Goal: Find contact information

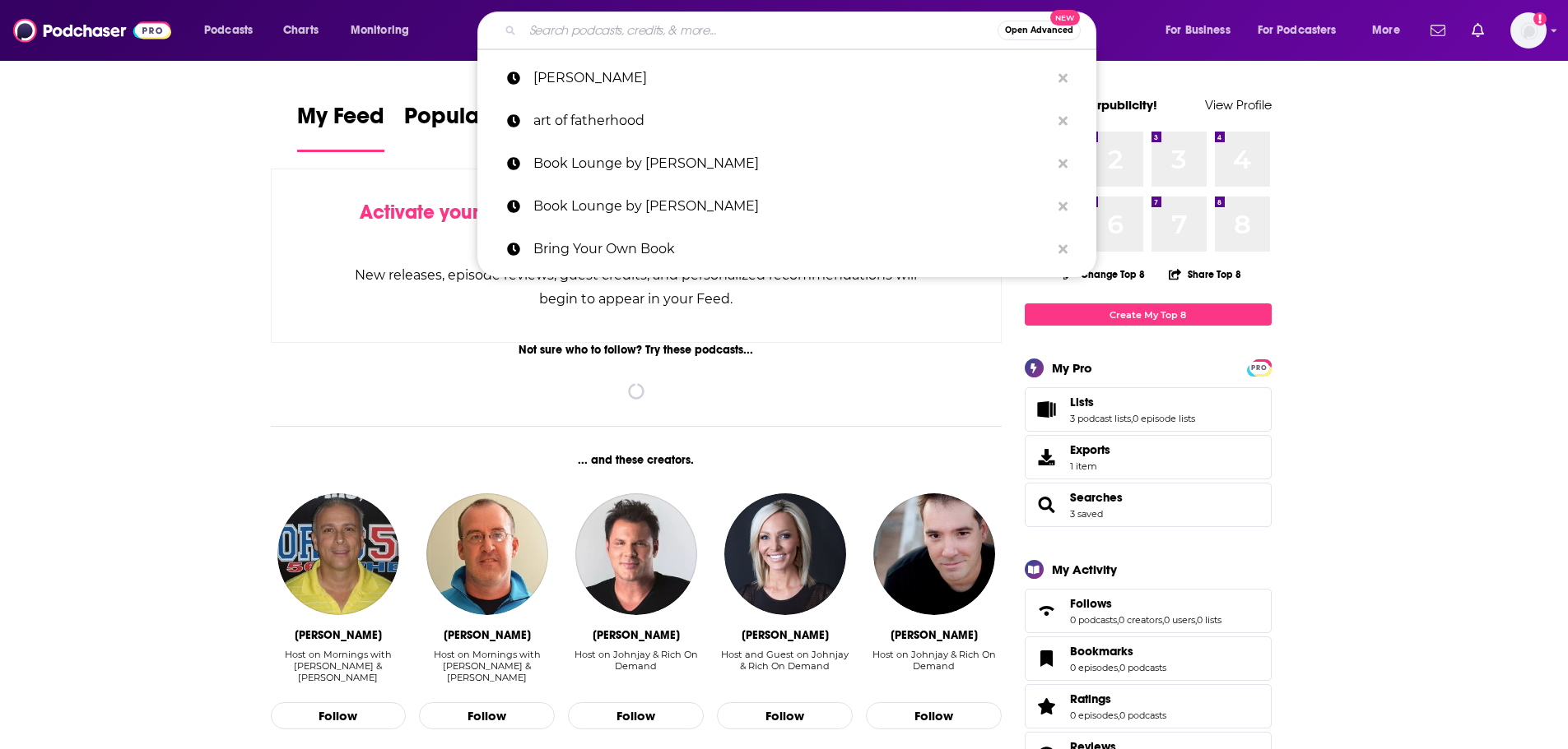
click at [765, 30] on input "Search podcasts, credits, & more..." at bounding box center [760, 30] width 475 height 26
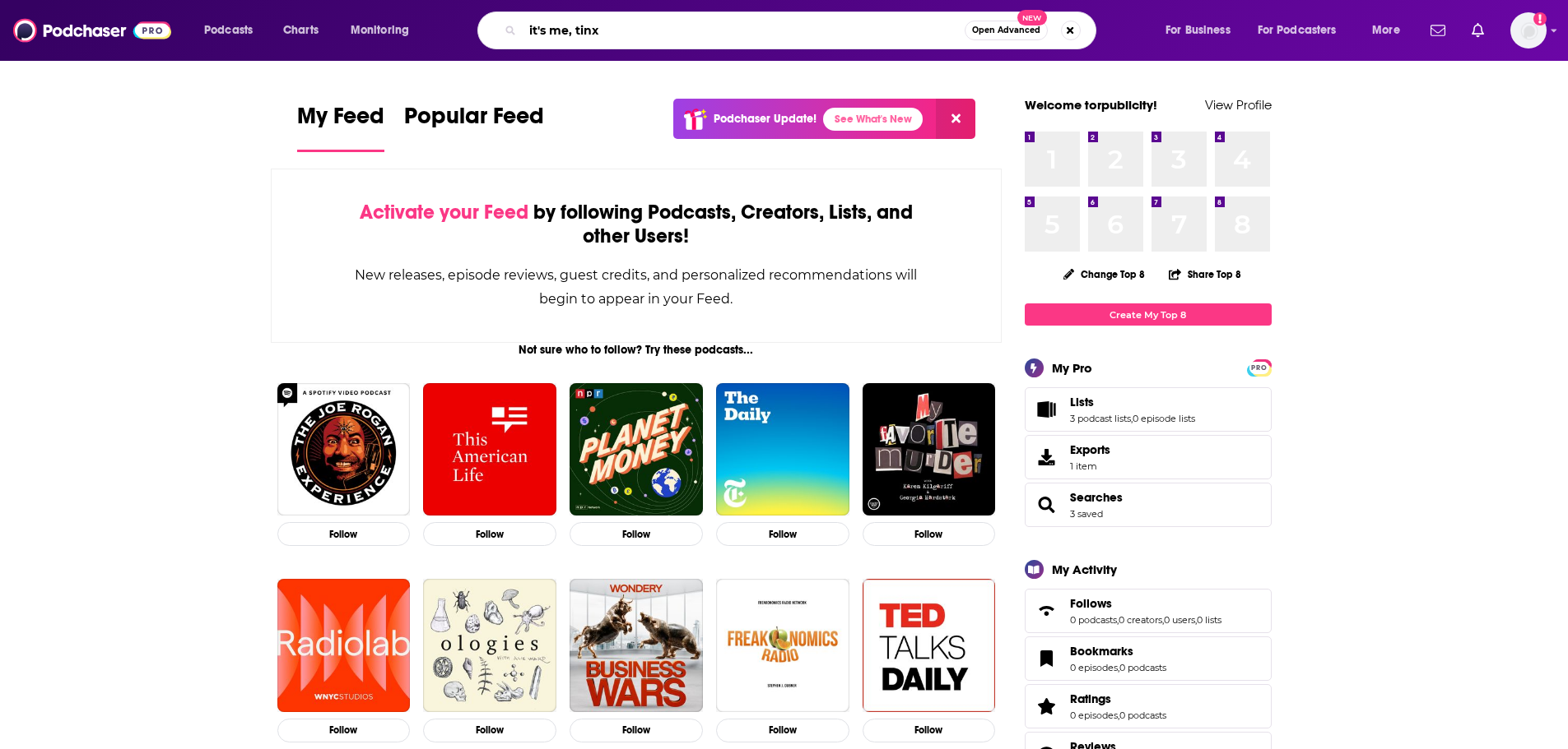
type input "it's me, tinx"
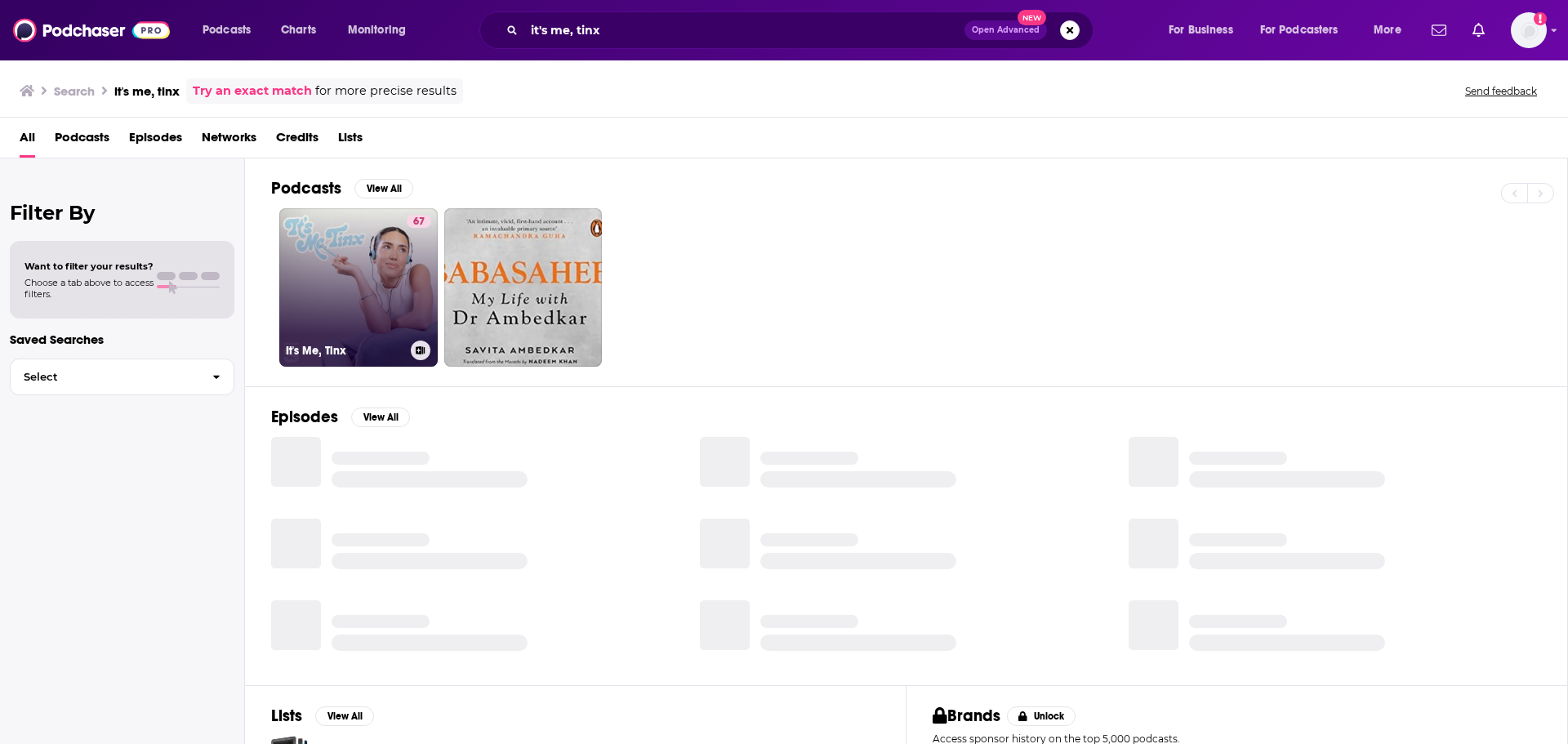
click at [334, 270] on link "67 It's Me, Tinx" at bounding box center [358, 287] width 158 height 158
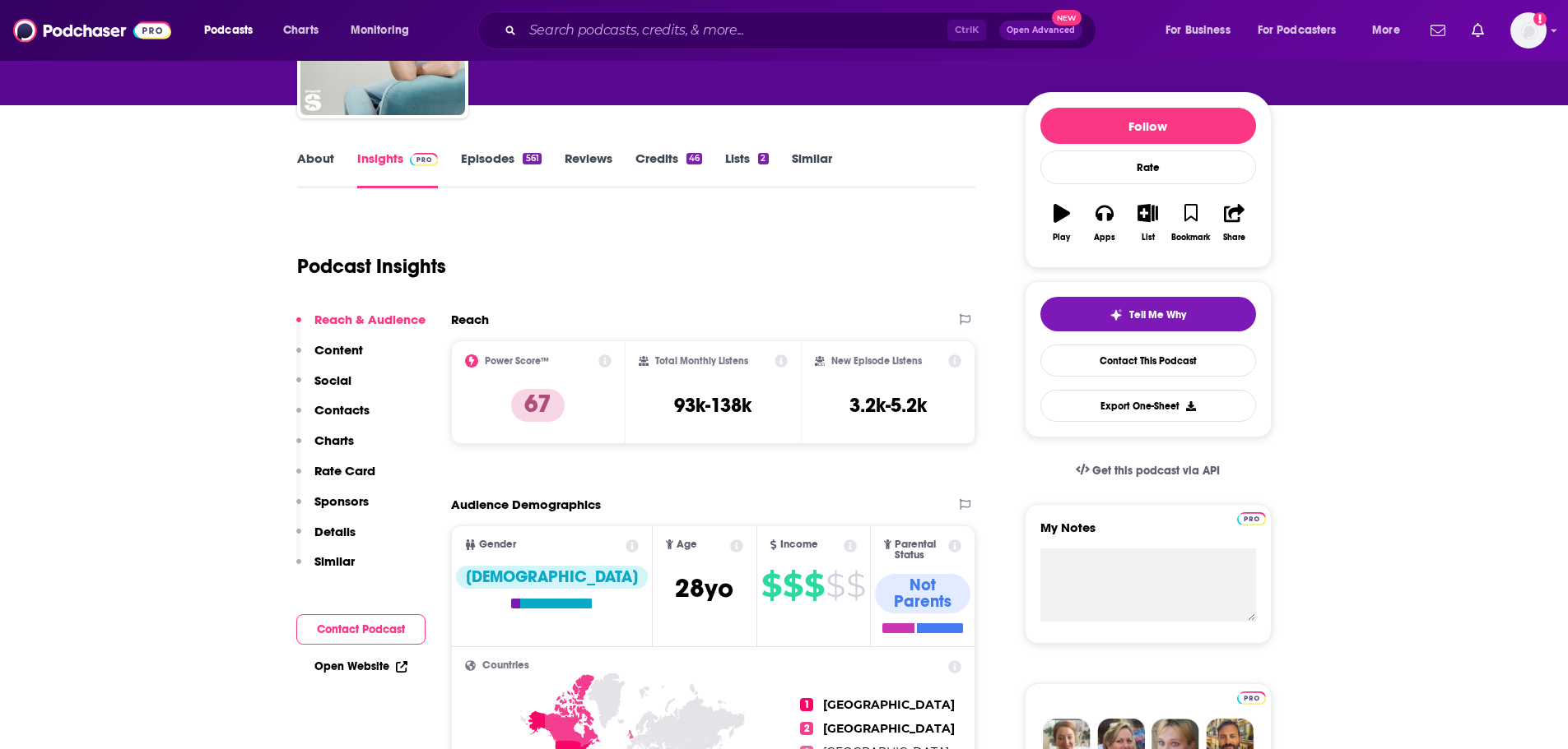
scroll to position [165, 0]
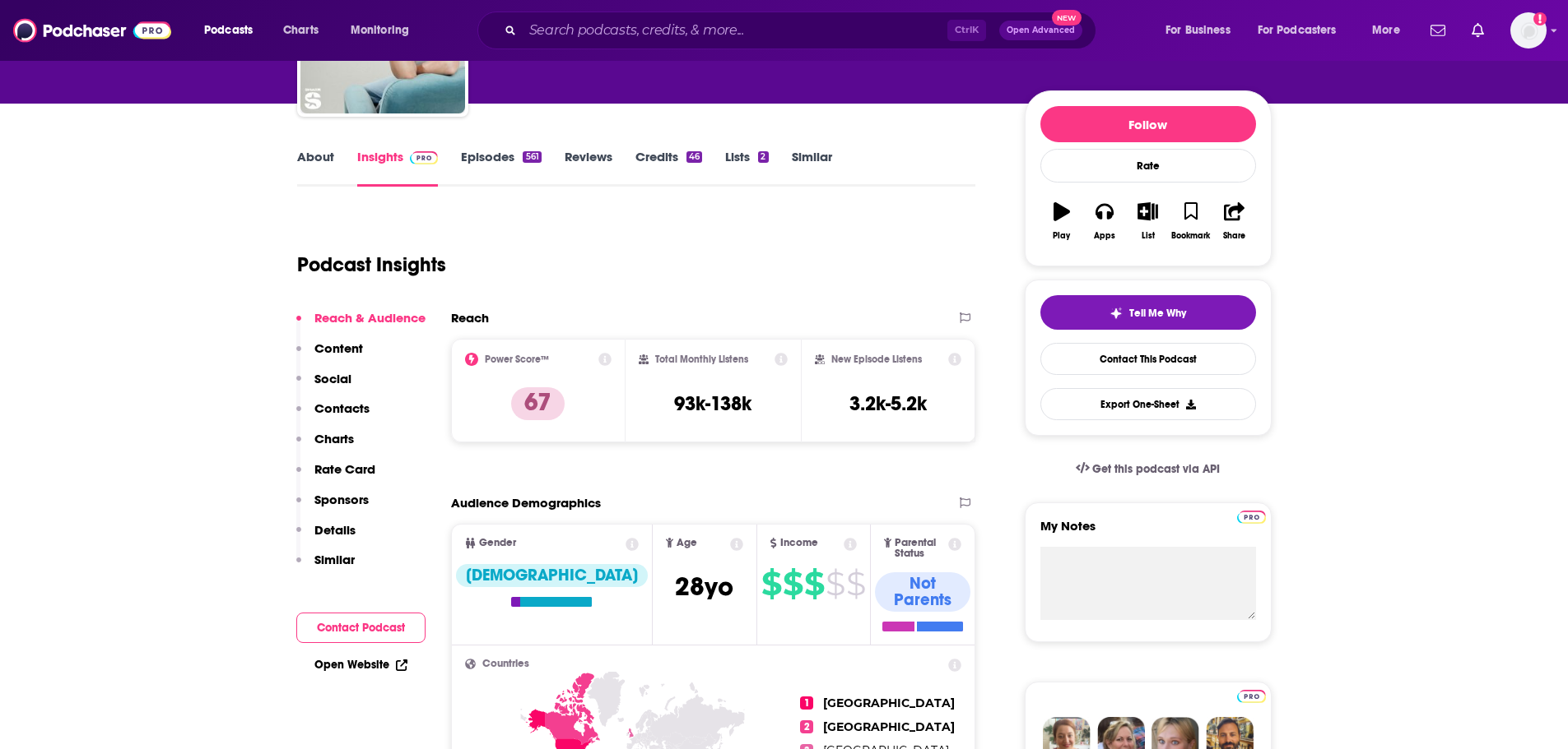
click at [339, 409] on p "Contacts" at bounding box center [342, 408] width 56 height 15
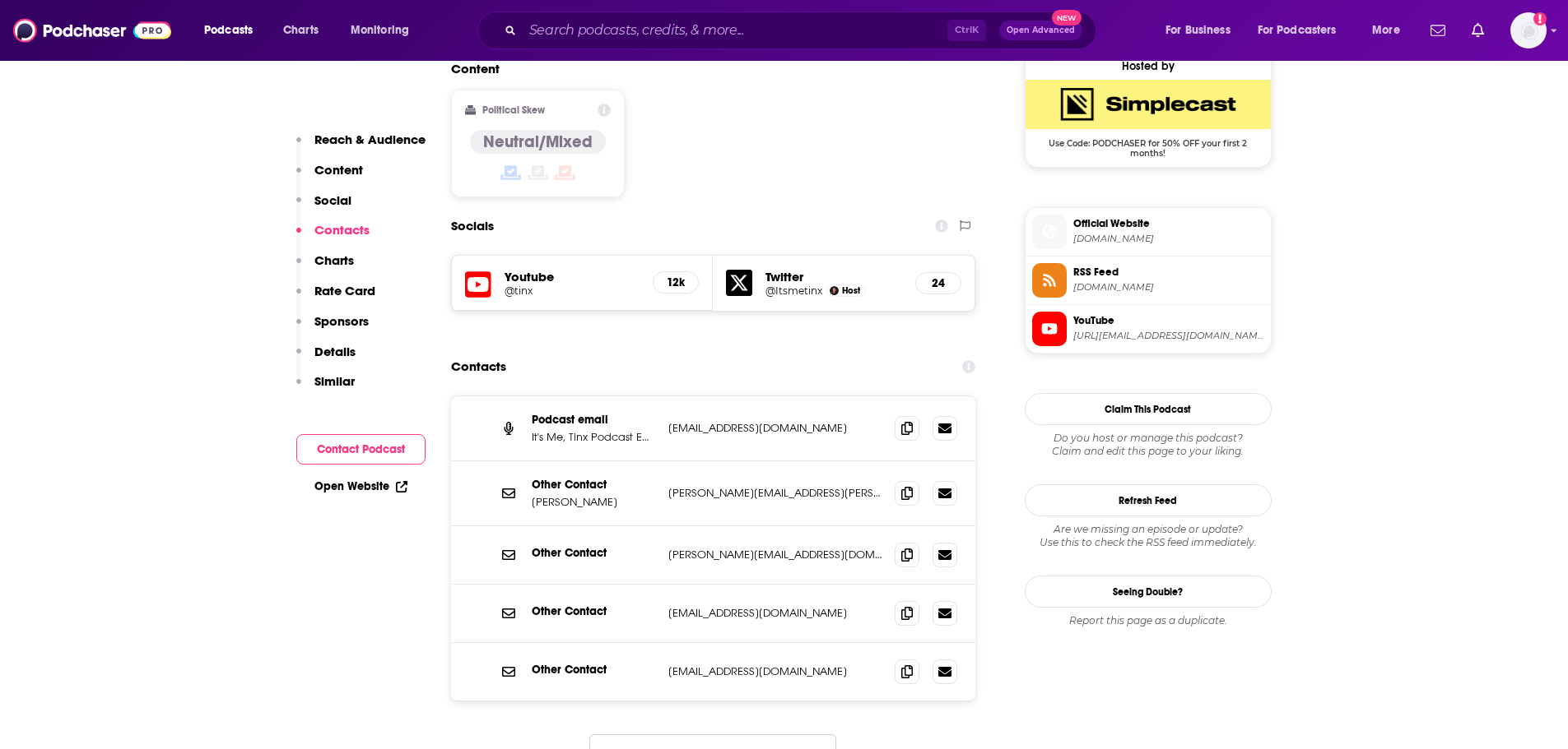
scroll to position [1356, 0]
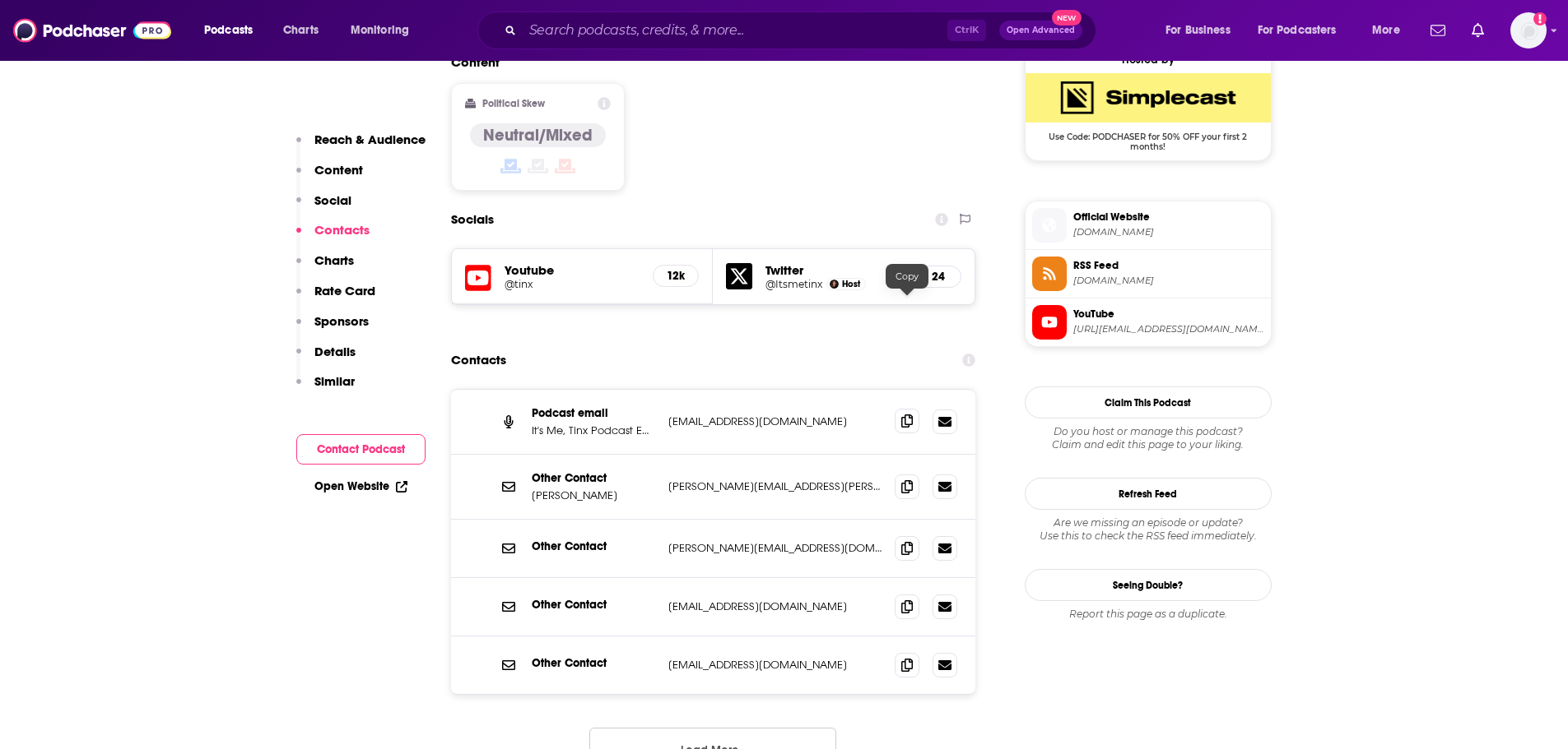
click at [907, 415] on icon at bounding box center [906, 421] width 12 height 13
